Goal: Task Accomplishment & Management: Manage account settings

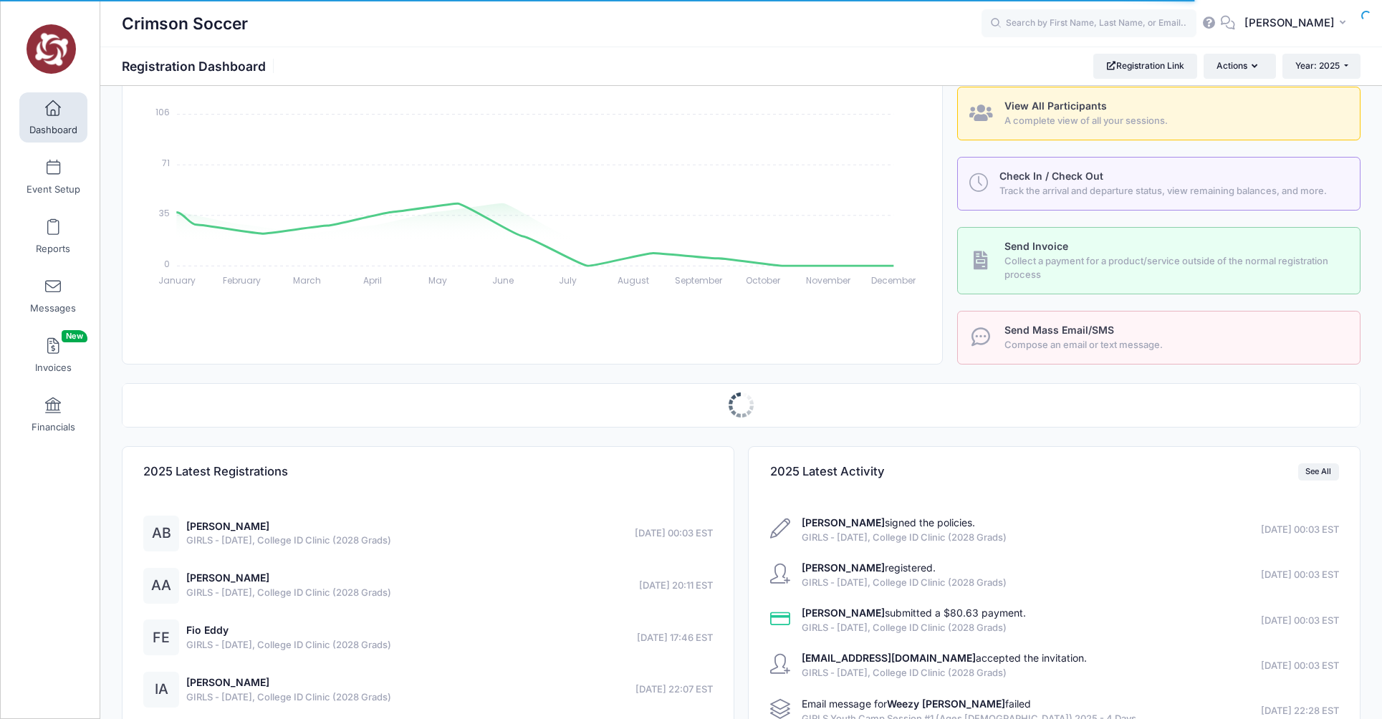
select select
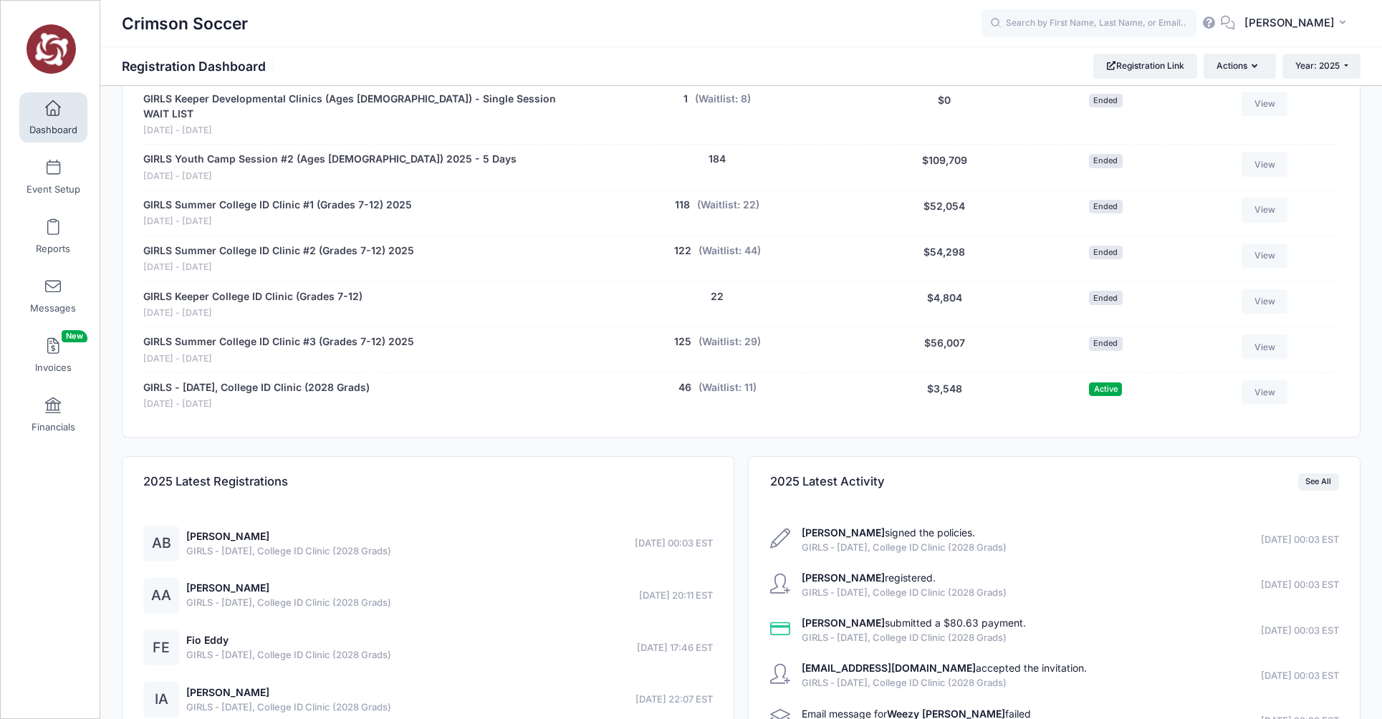
scroll to position [986, 0]
click at [683, 378] on button "46" at bounding box center [684, 385] width 13 height 15
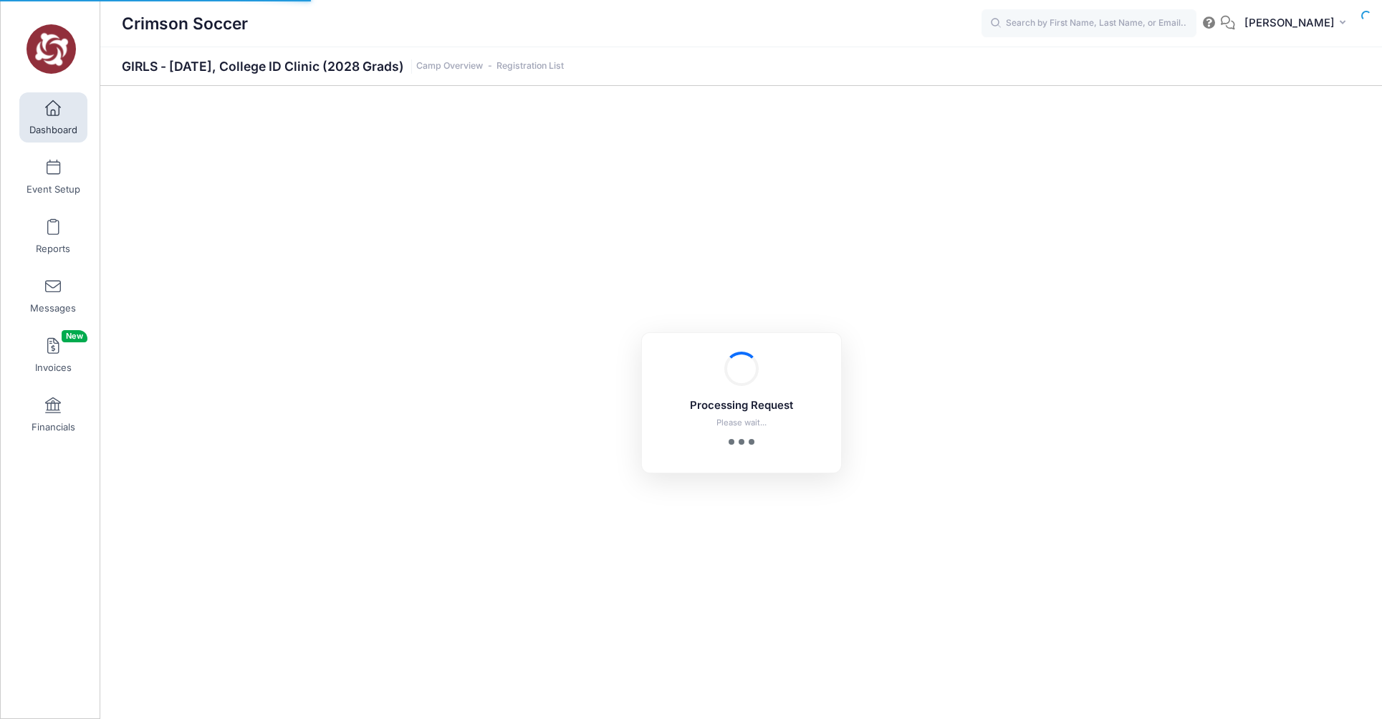
select select "10"
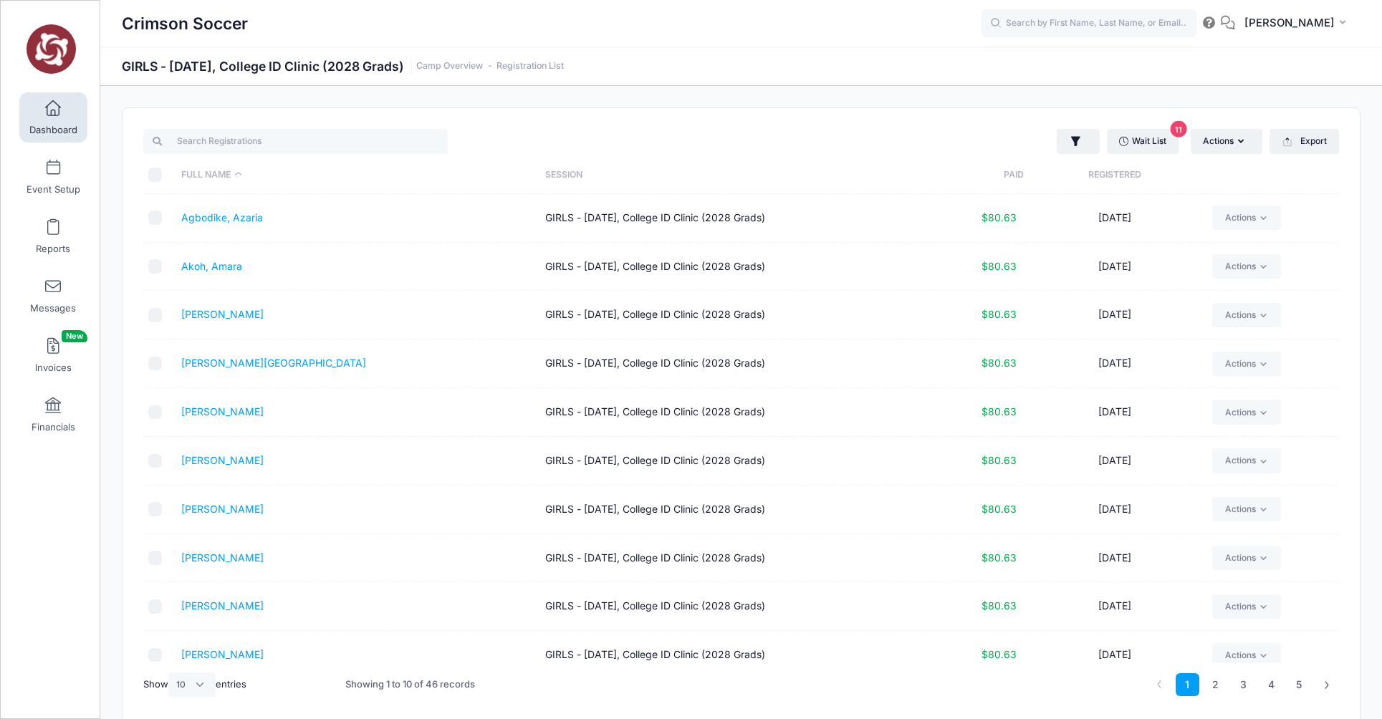
click at [1099, 178] on th "Registered" at bounding box center [1115, 175] width 182 height 38
